Goal: Navigation & Orientation: Go to known website

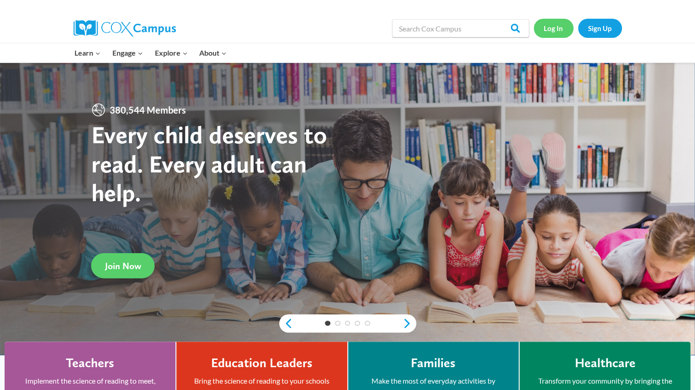
click at [561, 28] on link "Log In" at bounding box center [553, 28] width 40 height 19
click at [550, 26] on link "Log In" at bounding box center [553, 28] width 40 height 19
click at [559, 31] on link "Log In" at bounding box center [553, 28] width 40 height 19
